Goal: Navigation & Orientation: Find specific page/section

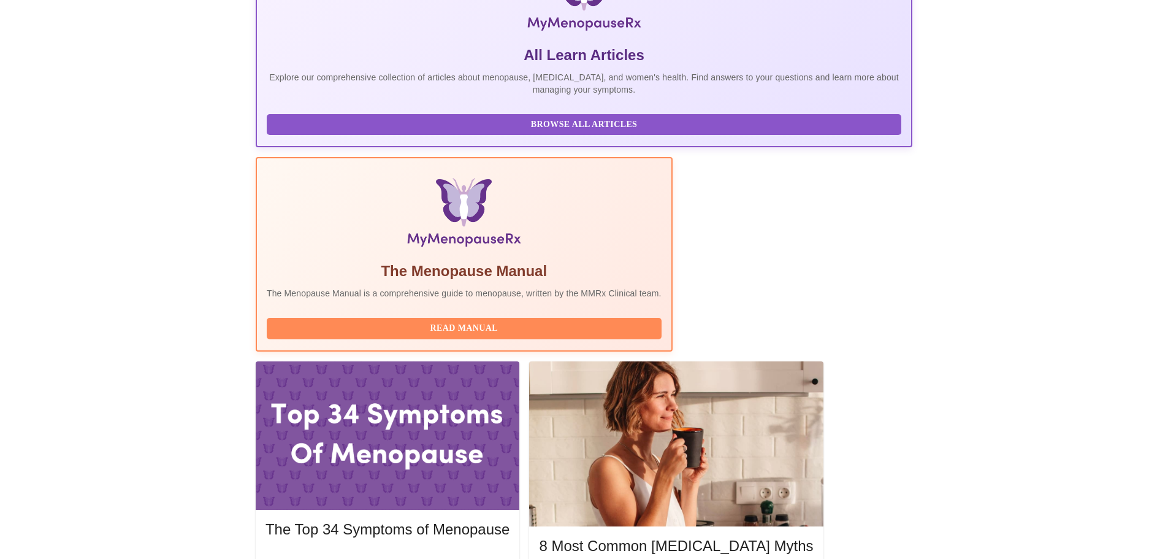
scroll to position [253, 0]
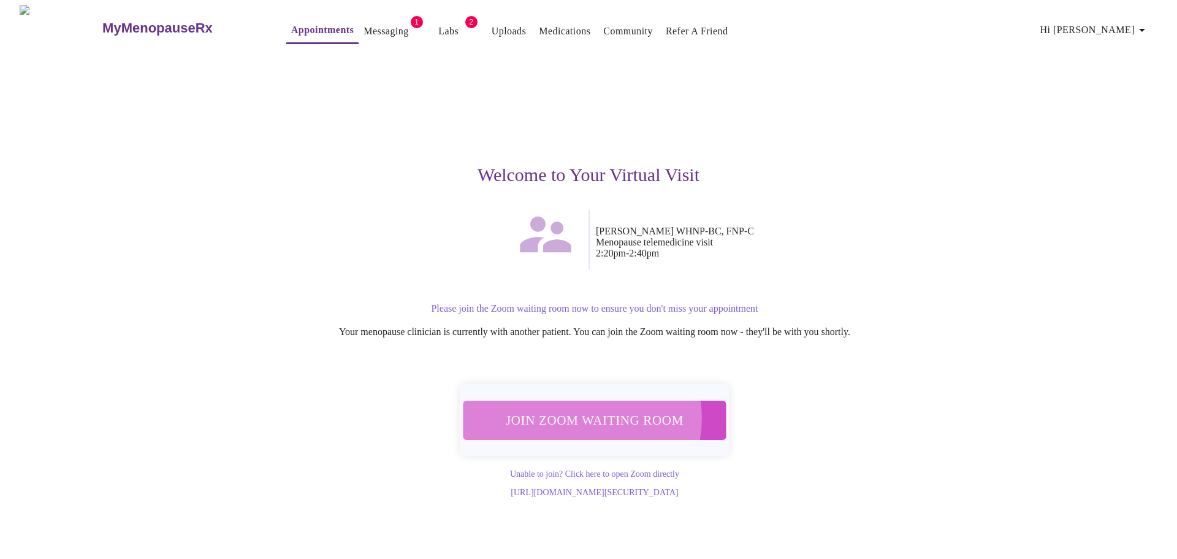
click at [578, 411] on span "Join Zoom Waiting Room" at bounding box center [594, 419] width 232 height 23
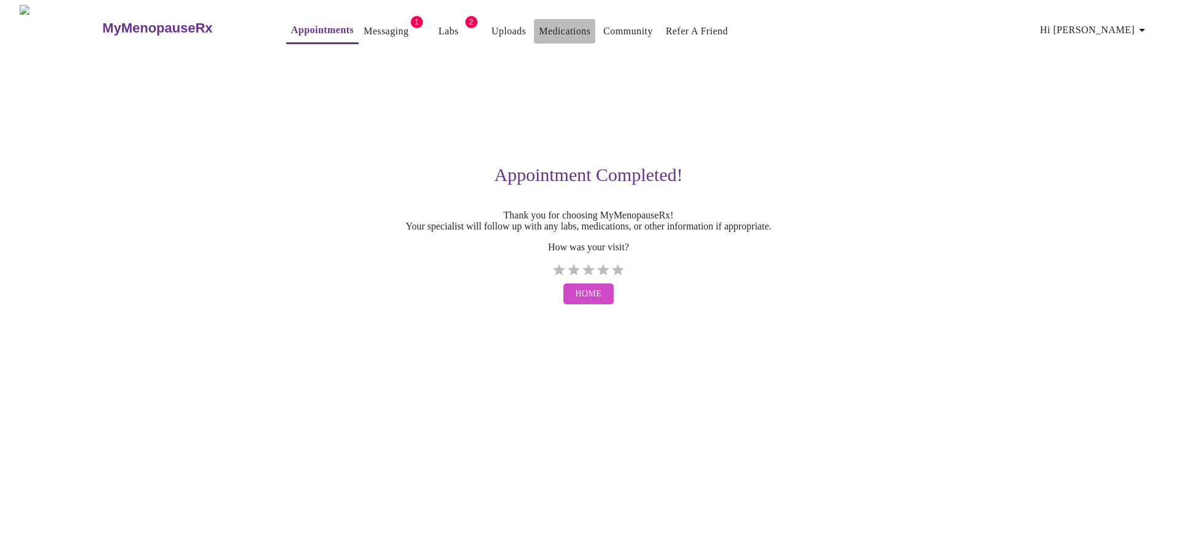
click at [539, 24] on link "Medications" at bounding box center [565, 31] width 52 height 17
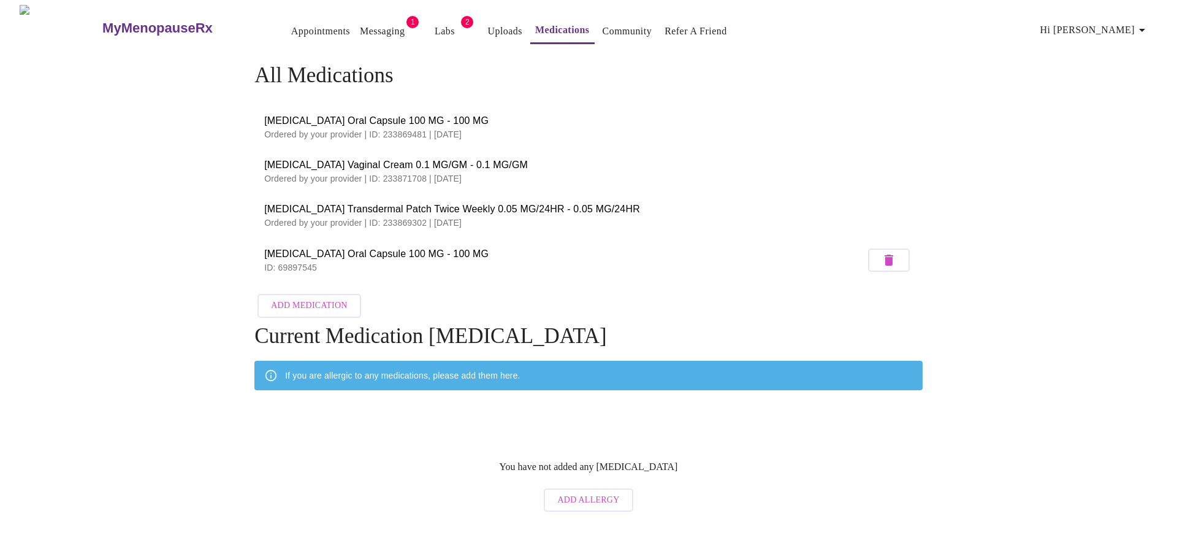
click at [360, 23] on link "Messaging" at bounding box center [382, 31] width 45 height 17
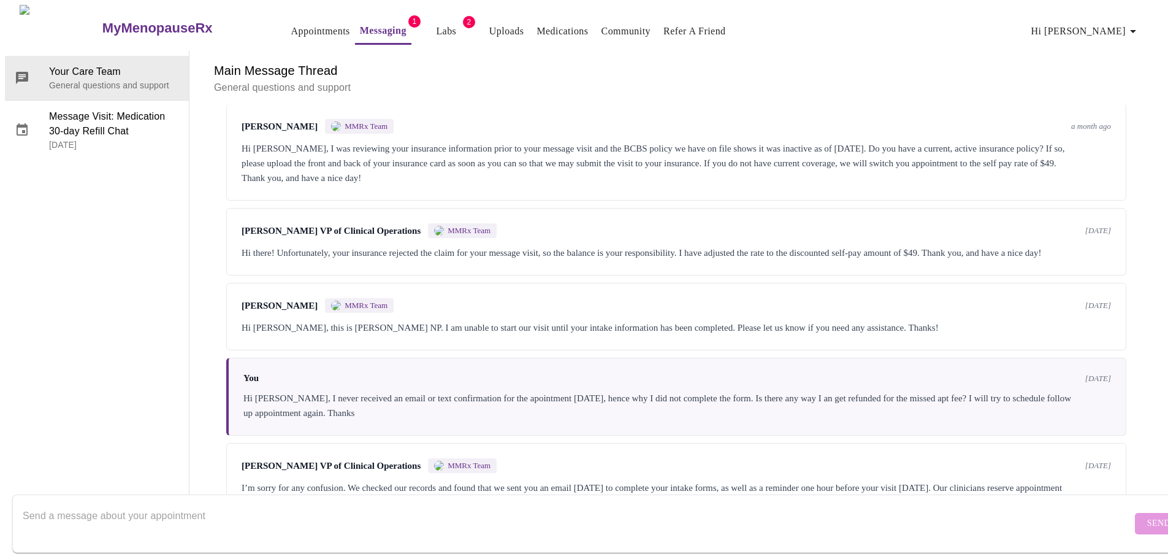
scroll to position [3809, 0]
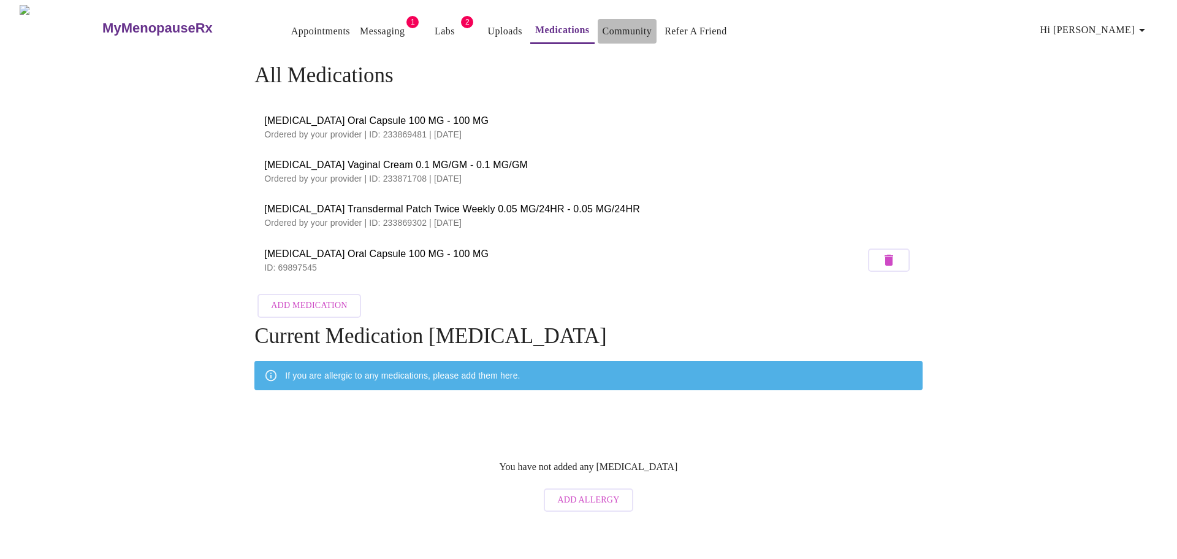
click at [603, 29] on link "Community" at bounding box center [628, 31] width 50 height 17
